Goal: Task Accomplishment & Management: Complete application form

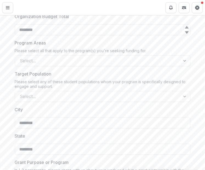
scroll to position [392, 0]
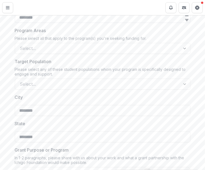
click at [61, 81] on div at bounding box center [97, 84] width 155 height 8
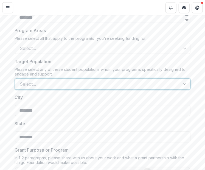
scroll to position [0, 0]
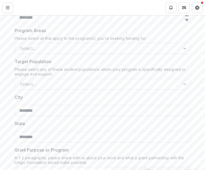
drag, startPoint x: 59, startPoint y: 131, endPoint x: 49, endPoint y: 51, distance: 81.1
click at [49, 51] on div at bounding box center [97, 48] width 155 height 8
click at [198, 88] on div "**********" at bounding box center [102, 127] width 205 height 815
click at [85, 45] on div at bounding box center [97, 48] width 155 height 8
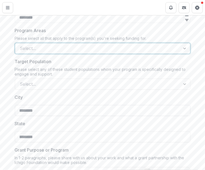
drag, startPoint x: 194, startPoint y: 134, endPoint x: 98, endPoint y: 106, distance: 99.9
click at [194, 134] on div "**********" at bounding box center [102, 127] width 205 height 815
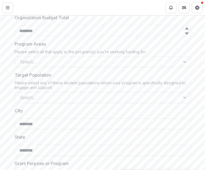
scroll to position [375, 0]
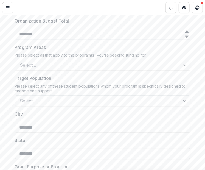
click at [77, 103] on div at bounding box center [97, 101] width 155 height 8
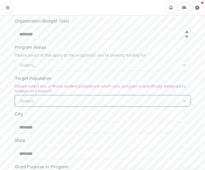
scroll to position [54, 0]
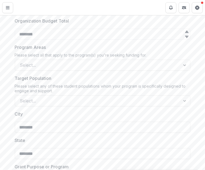
click at [78, 91] on div "Please select any of these student populations whom your program is specificall…" at bounding box center [103, 90] width 176 height 12
click at [59, 99] on div at bounding box center [97, 101] width 155 height 8
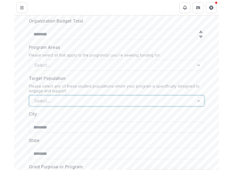
scroll to position [0, 0]
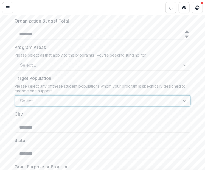
click at [72, 87] on div "Please select any of these student populations whom your program is specificall…" at bounding box center [103, 90] width 176 height 12
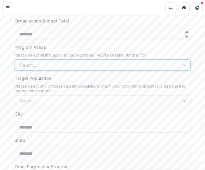
click at [69, 65] on div at bounding box center [97, 65] width 155 height 8
click at [47, 46] on label "Program Areas" at bounding box center [101, 47] width 172 height 7
click at [21, 62] on input "Program Areas" at bounding box center [20, 65] width 1 height 7
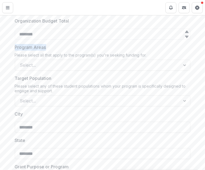
drag, startPoint x: 52, startPoint y: 47, endPoint x: 13, endPoint y: 47, distance: 39.0
click at [13, 47] on div "**********" at bounding box center [102, 144] width 184 height 815
copy p "Program Areas"
click at [82, 72] on div "**********" at bounding box center [103, 144] width 176 height 815
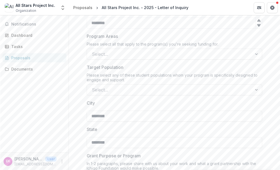
scroll to position [364, 0]
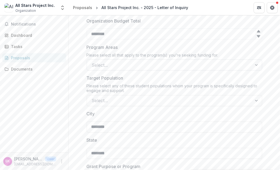
click at [131, 69] on div "Select..." at bounding box center [169, 65] width 165 height 9
click at [121, 47] on label "Program Areas" at bounding box center [173, 47] width 172 height 7
click at [93, 62] on input "Program Areas" at bounding box center [92, 65] width 1 height 7
click at [108, 64] on div at bounding box center [169, 65] width 155 height 8
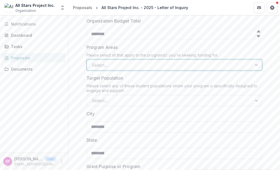
click at [114, 65] on div at bounding box center [169, 65] width 155 height 8
click at [108, 66] on div at bounding box center [169, 65] width 155 height 8
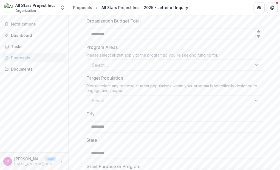
click at [148, 86] on div "Please select any of these student populations whom your program is specificall…" at bounding box center [175, 90] width 176 height 12
click at [139, 98] on div at bounding box center [169, 101] width 155 height 8
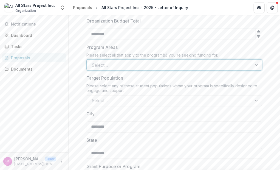
click at [136, 66] on div at bounding box center [169, 65] width 155 height 8
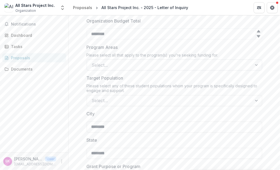
click at [148, 68] on div at bounding box center [169, 65] width 155 height 8
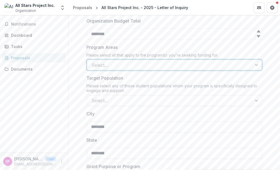
click at [121, 66] on div at bounding box center [169, 65] width 155 height 8
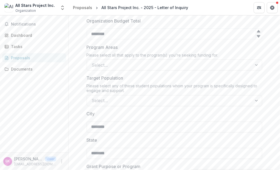
click at [175, 47] on label "Program Areas" at bounding box center [173, 47] width 172 height 7
click at [93, 62] on input "Program Areas" at bounding box center [92, 65] width 1 height 7
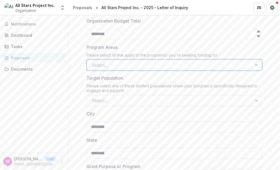
click at [127, 63] on div at bounding box center [169, 65] width 155 height 8
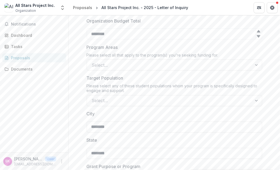
click at [131, 48] on label "Program Areas" at bounding box center [173, 47] width 172 height 7
click at [93, 62] on input "Program Areas" at bounding box center [92, 65] width 1 height 7
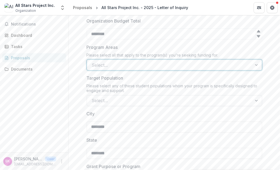
click at [113, 101] on div at bounding box center [169, 101] width 155 height 8
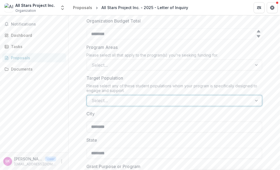
scroll to position [54, 0]
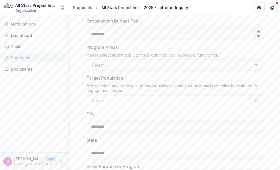
click at [155, 77] on label "Target Population" at bounding box center [173, 78] width 172 height 7
click at [93, 97] on input "Target Population" at bounding box center [92, 100] width 1 height 7
click at [145, 85] on div "Please select any of these student populations whom your program is specificall…" at bounding box center [175, 90] width 176 height 12
click at [131, 100] on div at bounding box center [169, 101] width 155 height 8
click at [116, 71] on div "**********" at bounding box center [175, 144] width 176 height 815
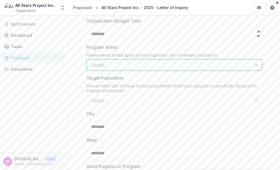
click at [118, 68] on div at bounding box center [169, 65] width 155 height 8
click at [69, 86] on div "**********" at bounding box center [175, 144] width 212 height 815
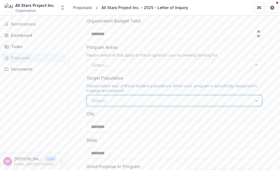
click at [113, 102] on div at bounding box center [169, 101] width 155 height 8
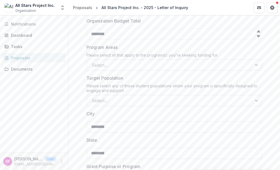
click at [133, 62] on div at bounding box center [169, 65] width 155 height 8
click at [74, 88] on div "**********" at bounding box center [175, 144] width 212 height 815
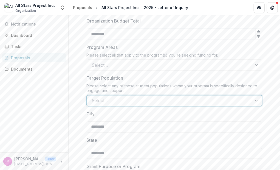
click at [105, 101] on div at bounding box center [169, 101] width 155 height 8
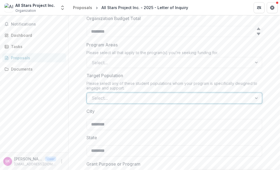
scroll to position [368, 0]
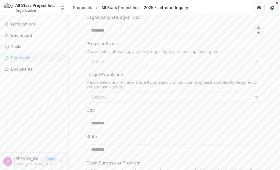
click at [130, 100] on div at bounding box center [169, 97] width 155 height 8
click at [123, 97] on div at bounding box center [169, 97] width 155 height 8
click at [205, 52] on div "**********" at bounding box center [175, 140] width 212 height 815
